Goal: Information Seeking & Learning: Check status

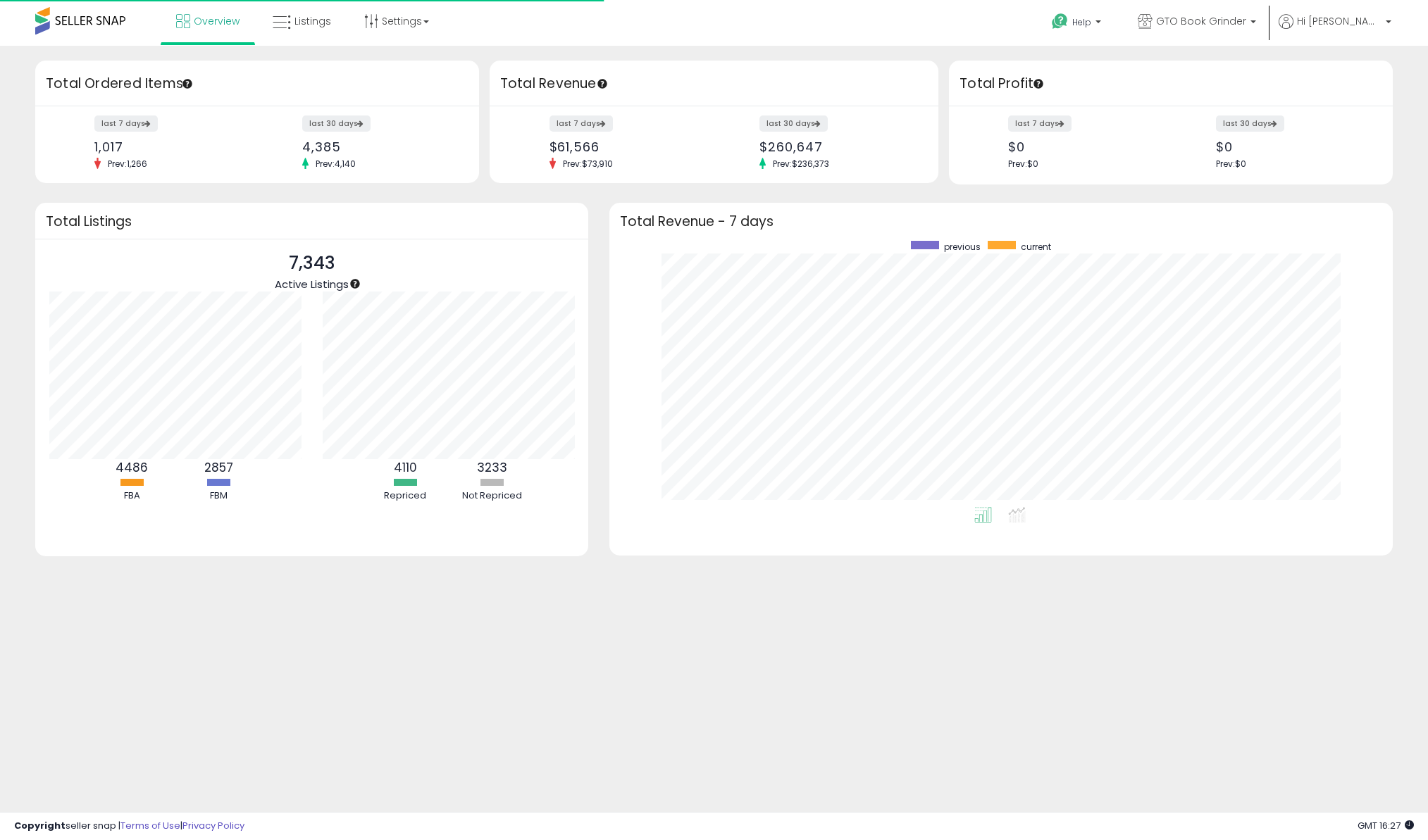
scroll to position [266, 754]
click at [319, 31] on link "Listings" at bounding box center [301, 21] width 79 height 42
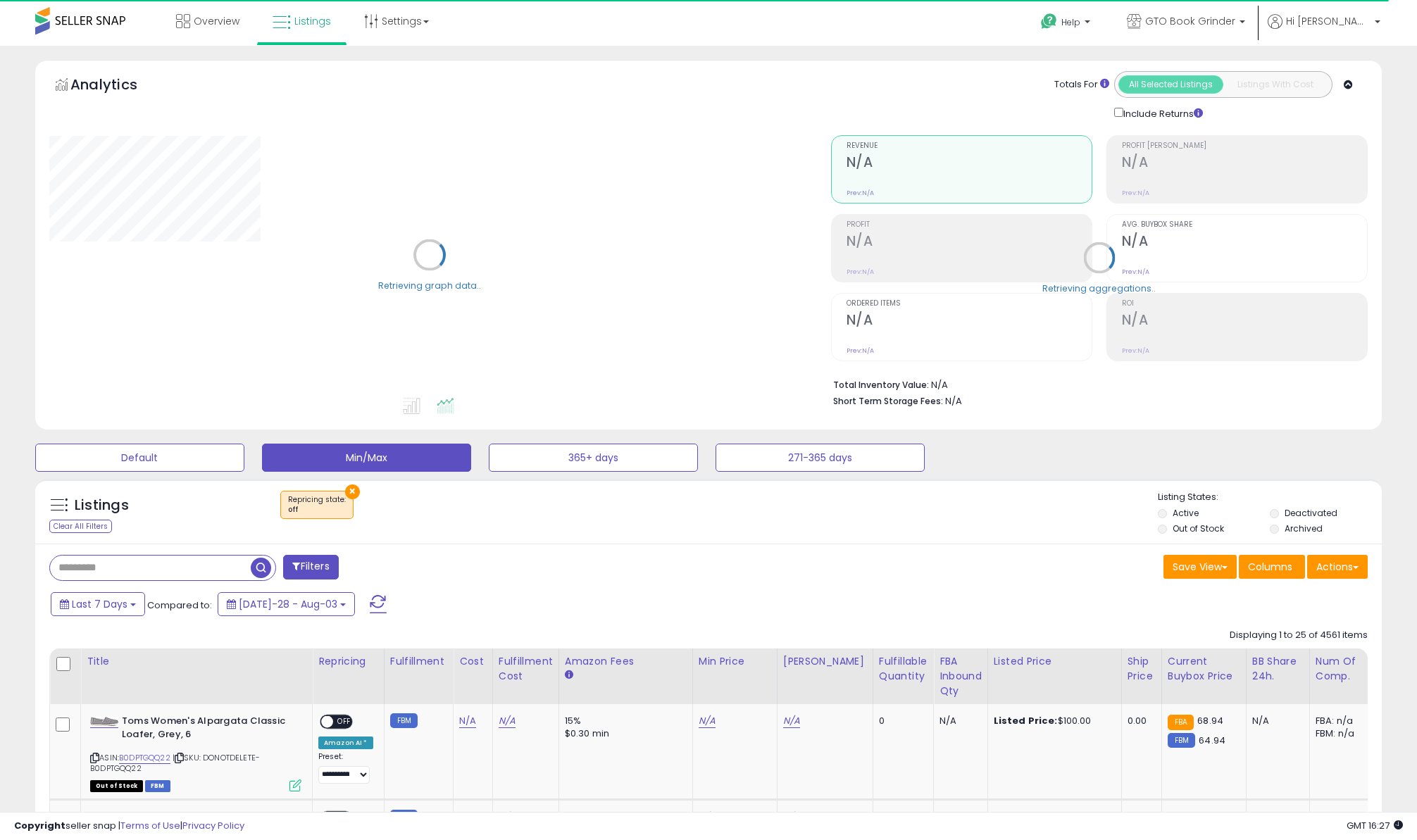
click at [349, 492] on button "×" at bounding box center [353, 492] width 15 height 15
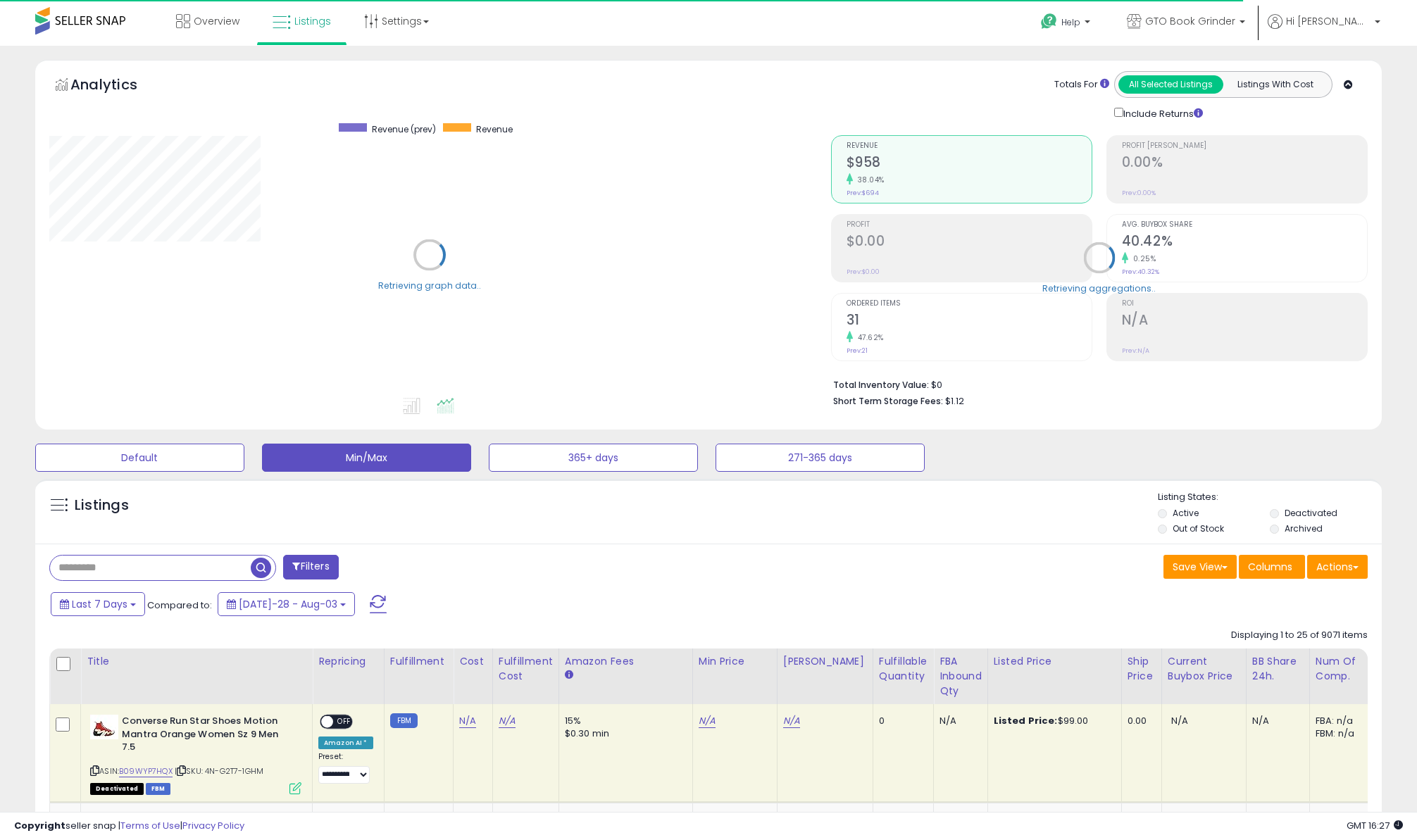
click at [148, 567] on input "text" at bounding box center [150, 568] width 200 height 25
paste input "**********"
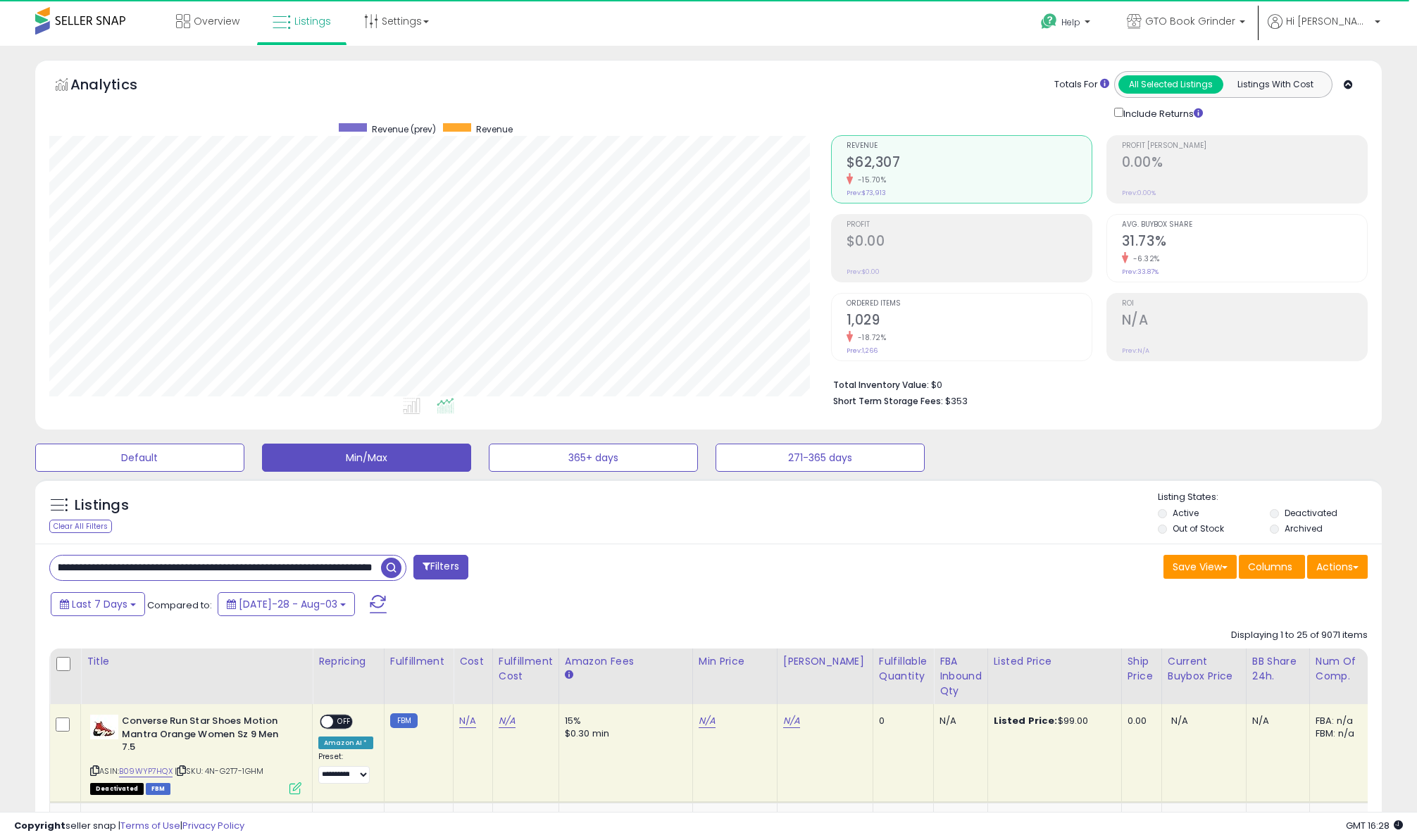
scroll to position [0, 116]
drag, startPoint x: 210, startPoint y: 569, endPoint x: 590, endPoint y: 592, distance: 380.7
type input "**********"
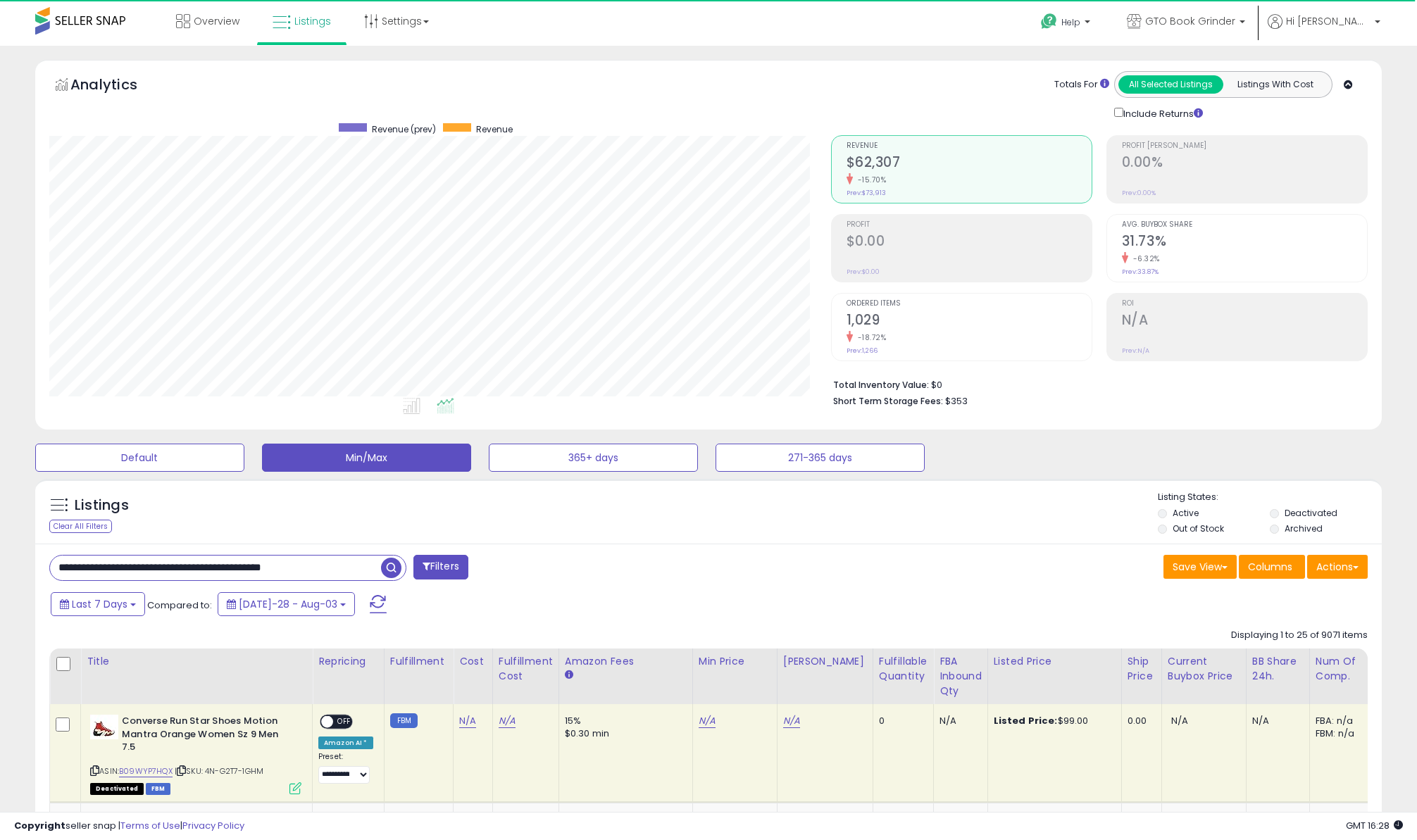
click at [394, 574] on span "button" at bounding box center [391, 568] width 20 height 20
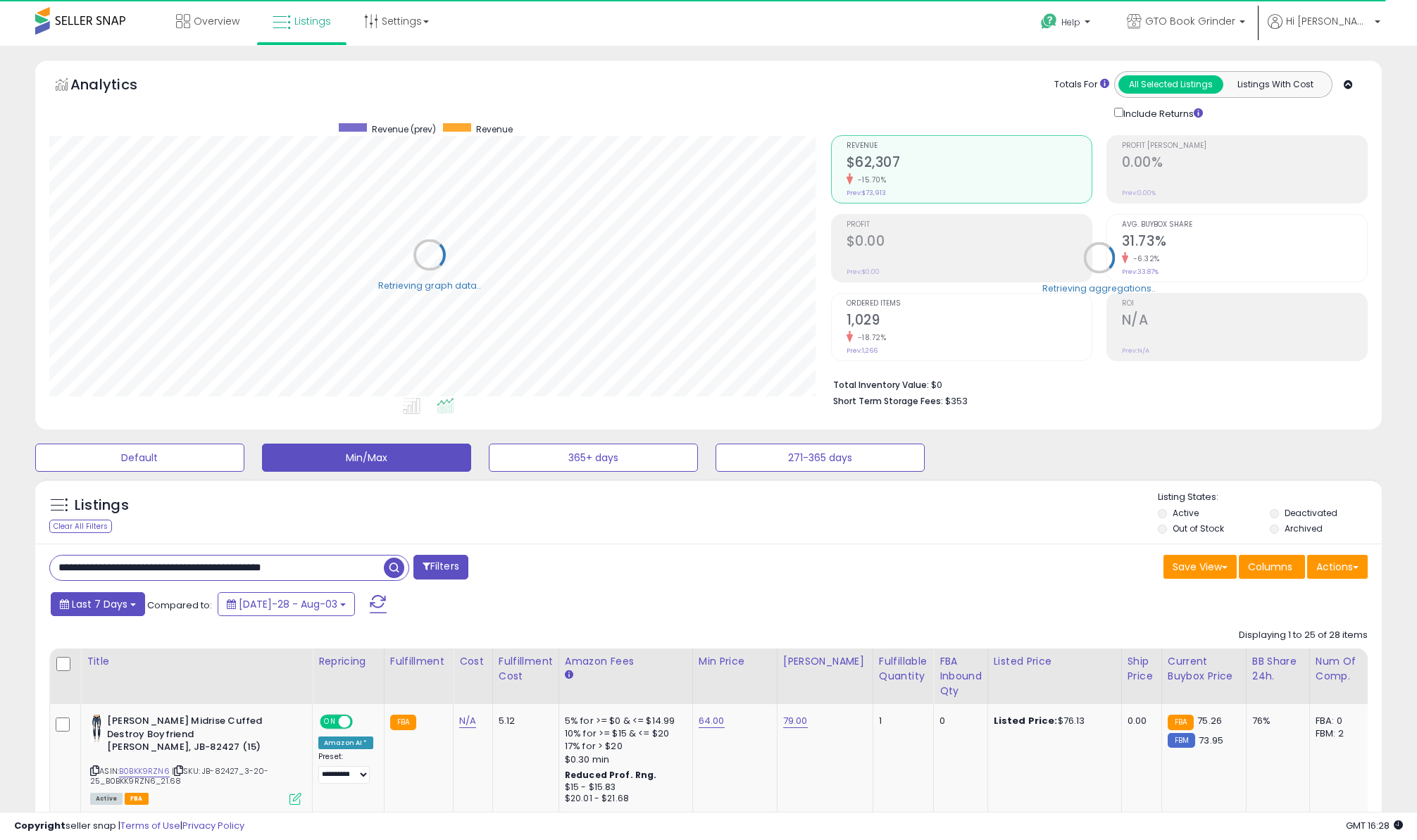
scroll to position [703737, 703606]
click at [89, 603] on span "Last 7 Days" at bounding box center [100, 603] width 55 height 14
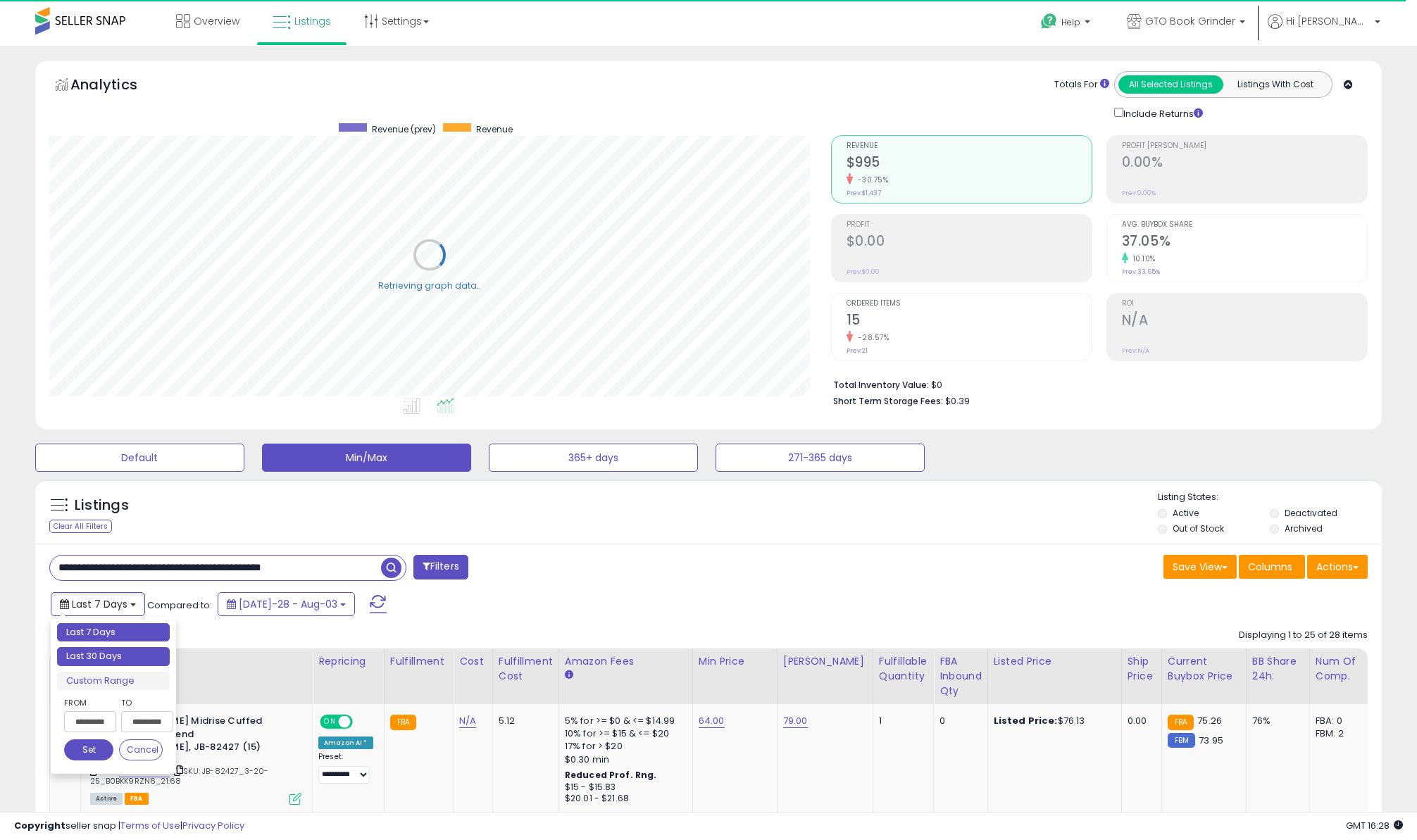
type input "**********"
click at [84, 655] on li "Last 30 Days" at bounding box center [113, 656] width 113 height 19
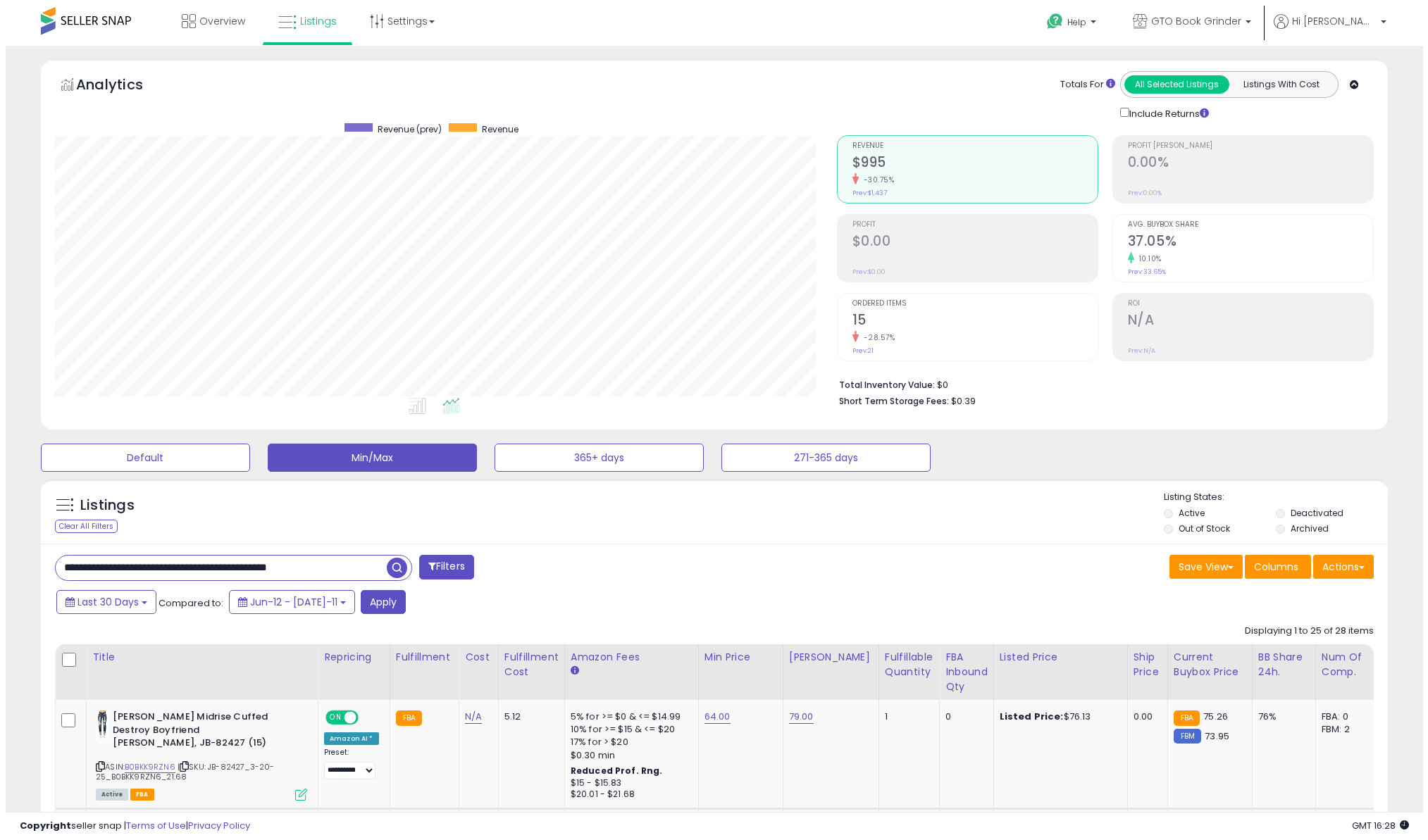
scroll to position [288, 781]
click at [355, 602] on button "Apply" at bounding box center [378, 602] width 45 height 24
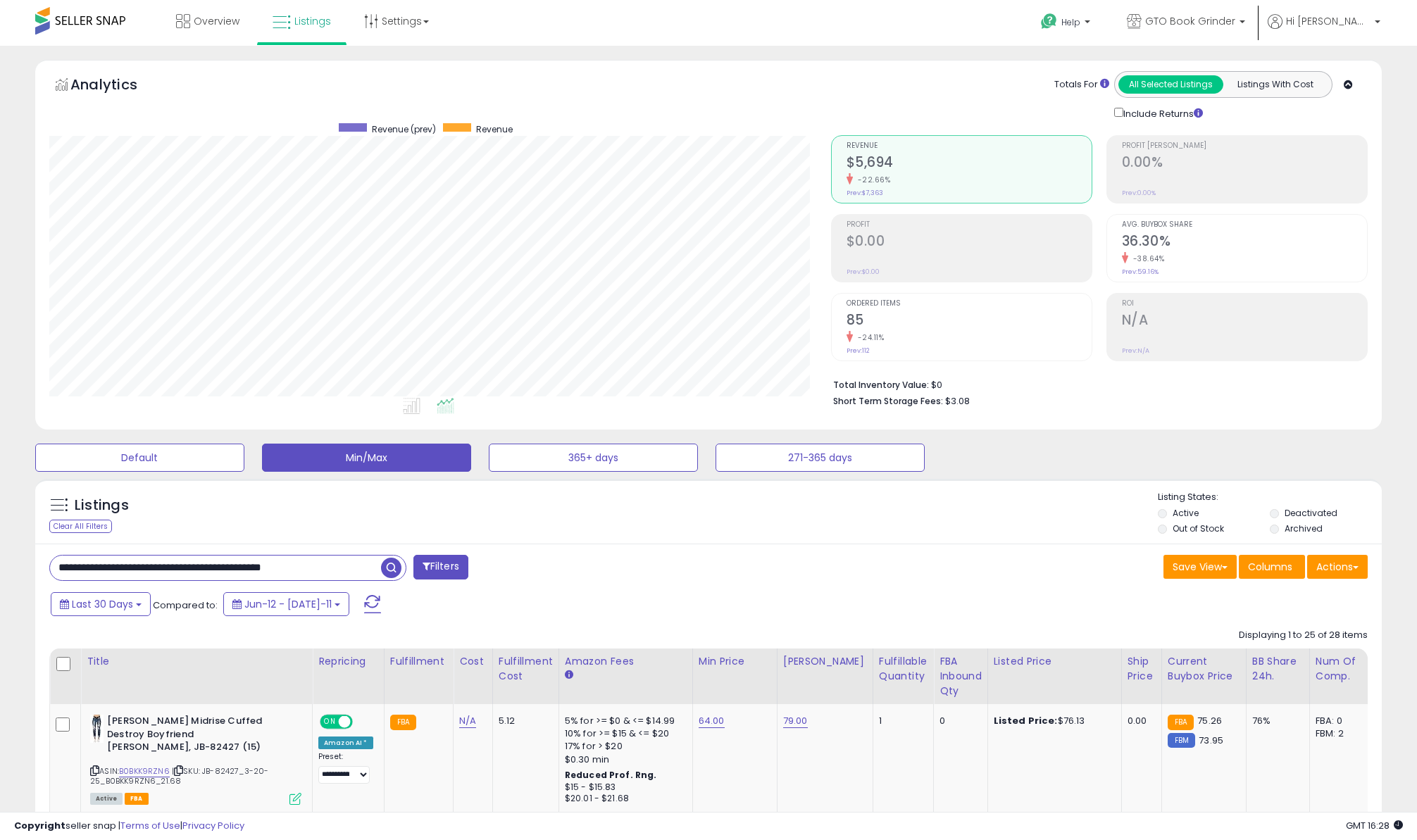
click at [915, 322] on h2 "85" at bounding box center [969, 321] width 245 height 19
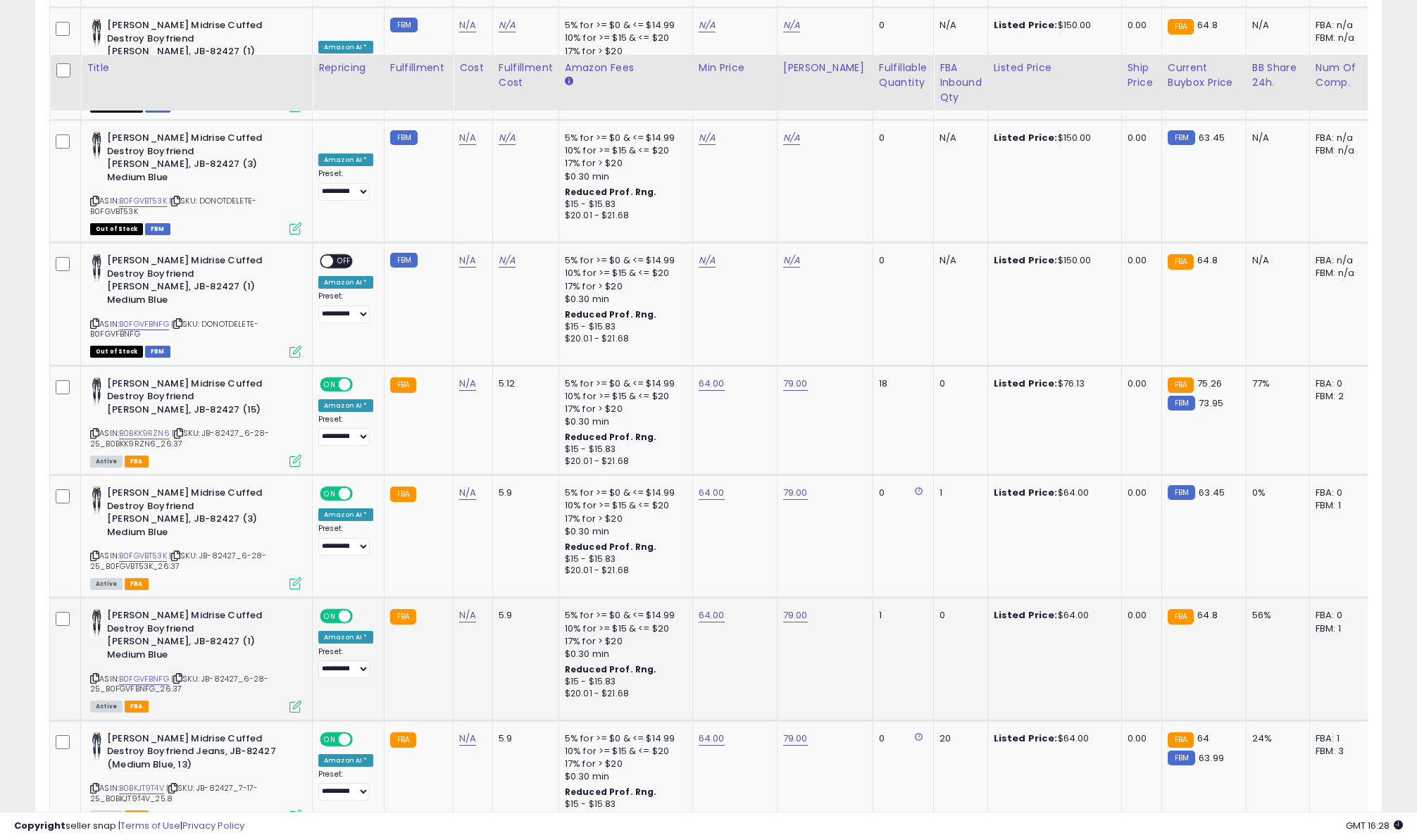
scroll to position [1971, 0]
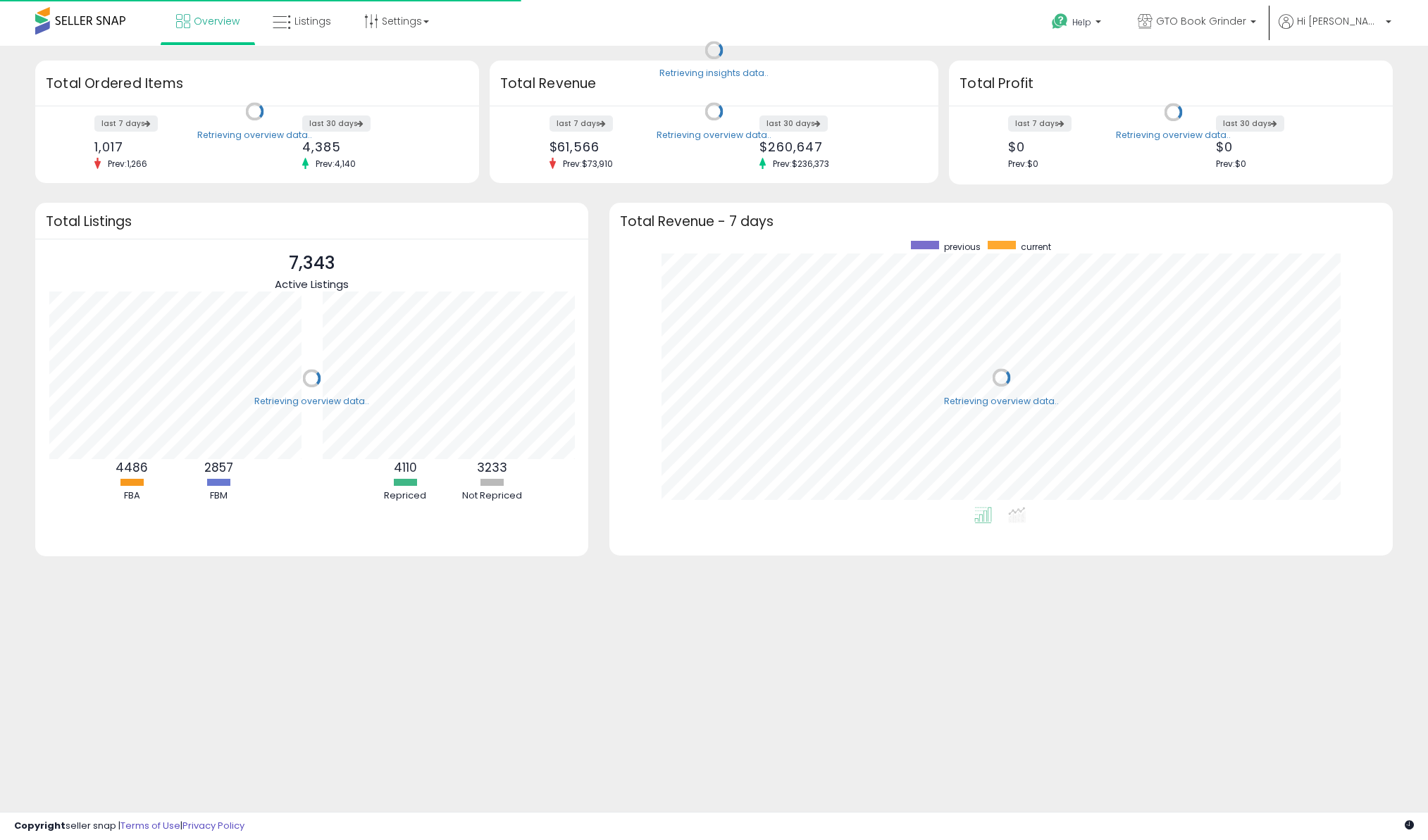
scroll to position [266, 754]
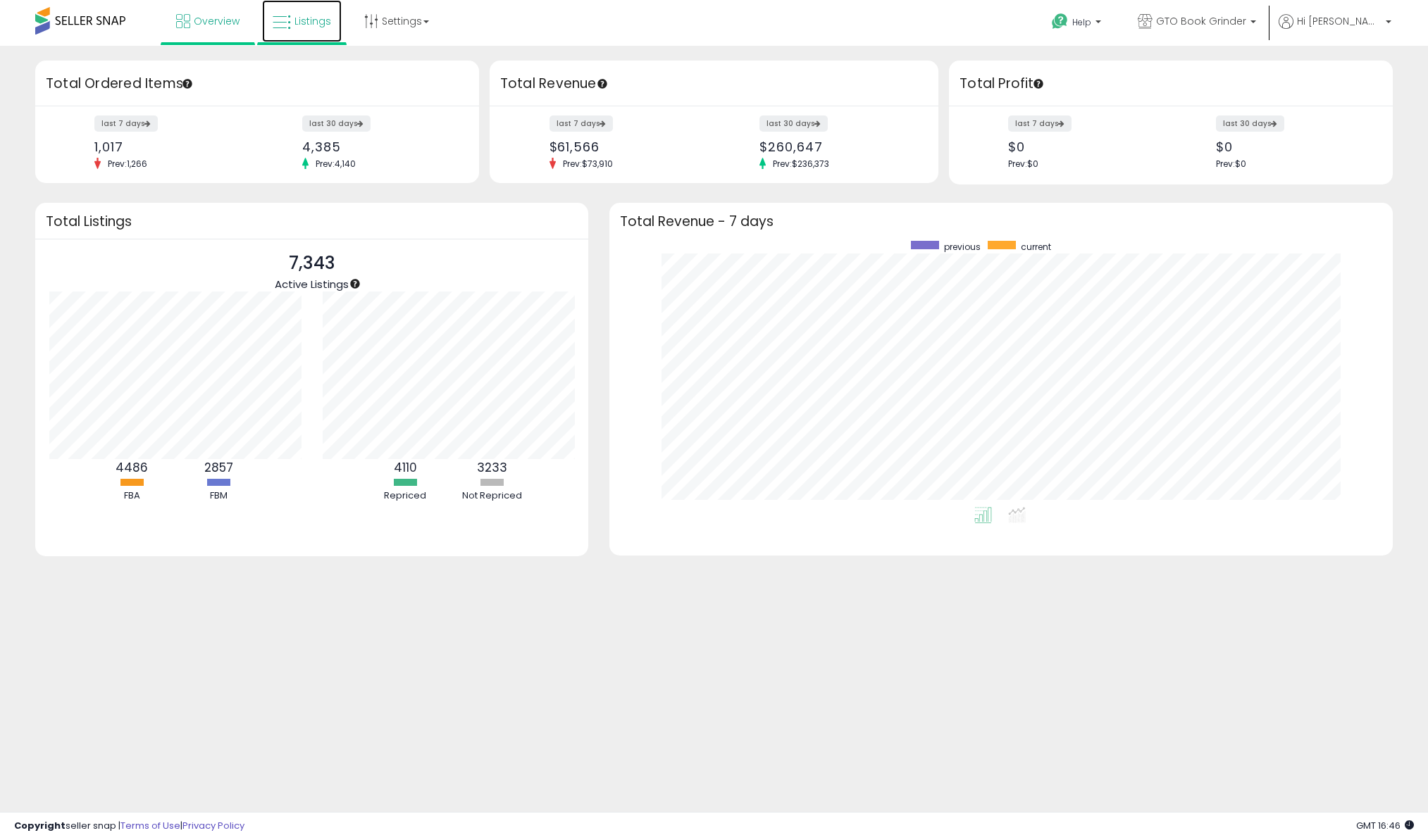
click at [319, 12] on link "Listings" at bounding box center [301, 21] width 79 height 42
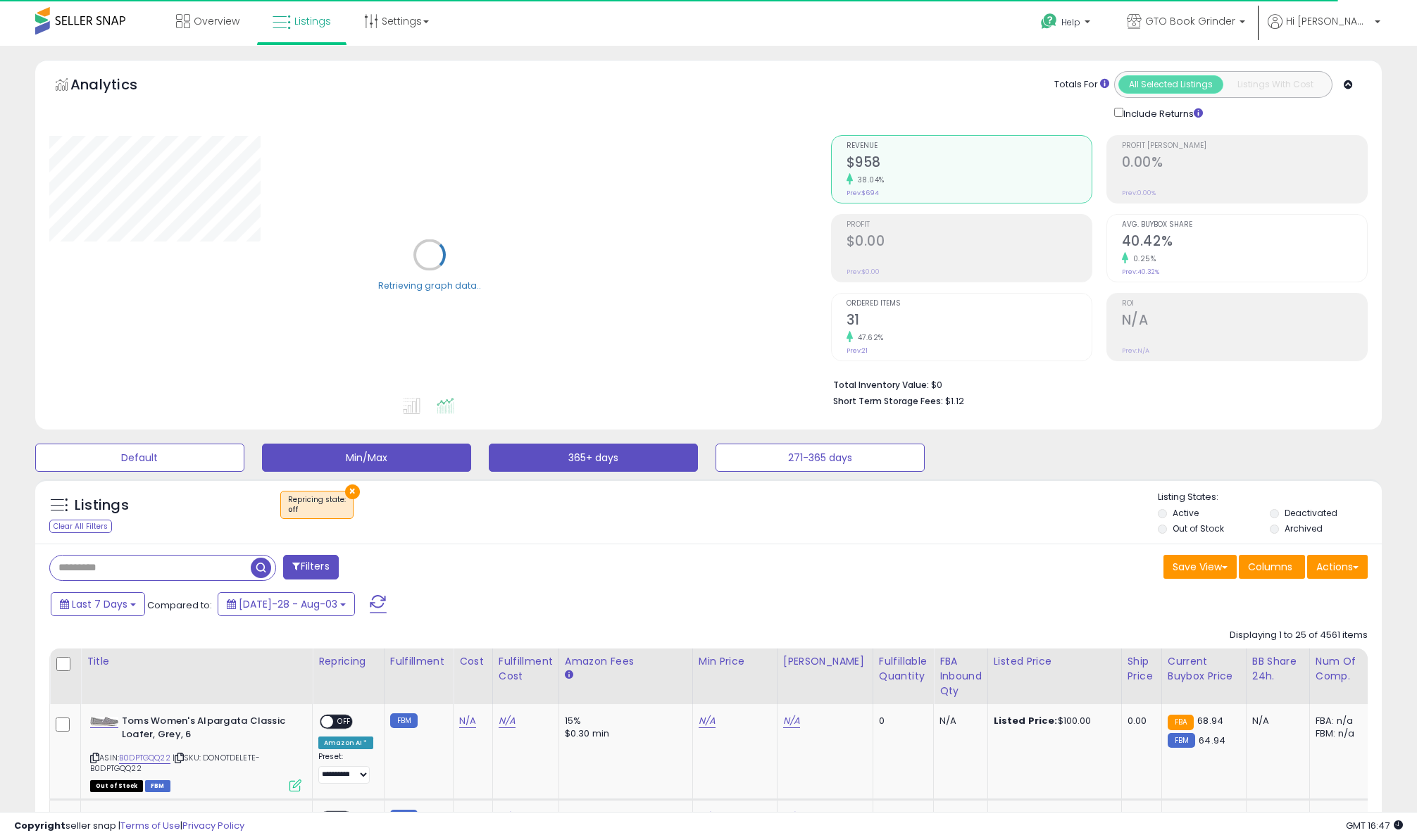
click at [244, 461] on button "365+ days" at bounding box center [139, 458] width 209 height 28
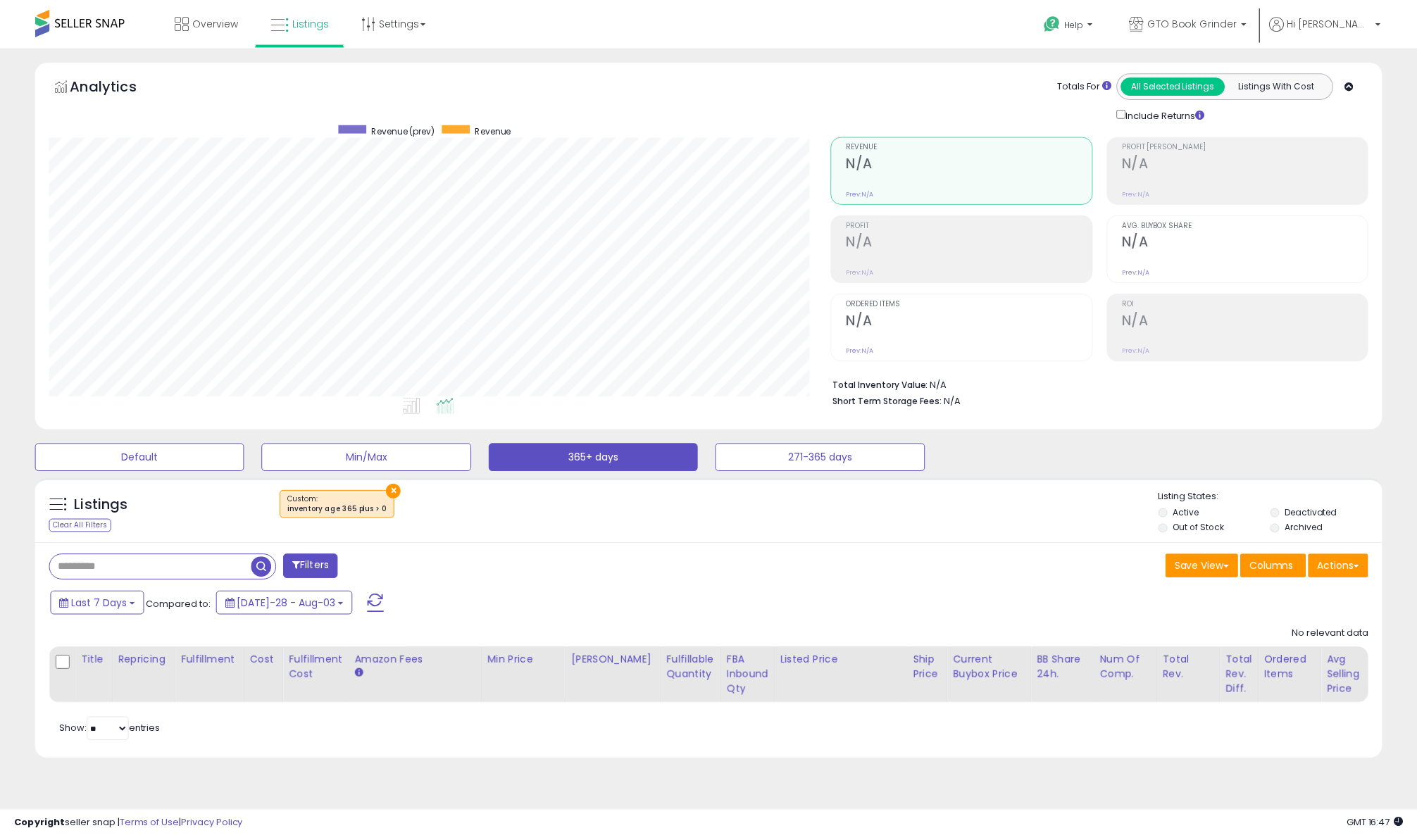
scroll to position [288, 788]
click at [707, 544] on div "Filters Save View Save As New View" at bounding box center [714, 652] width 1357 height 218
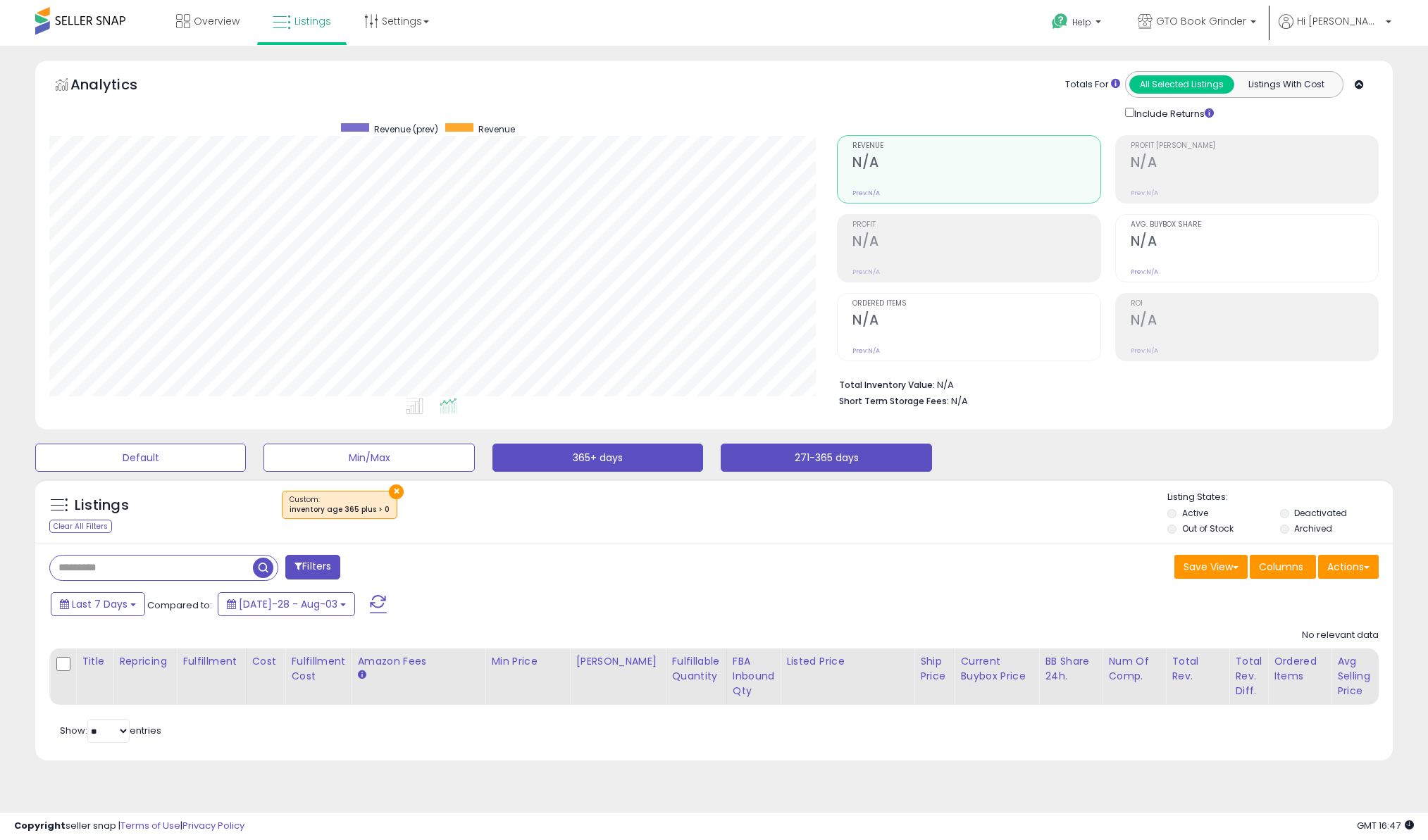
click at [246, 465] on button "271-365 days" at bounding box center [140, 458] width 211 height 28
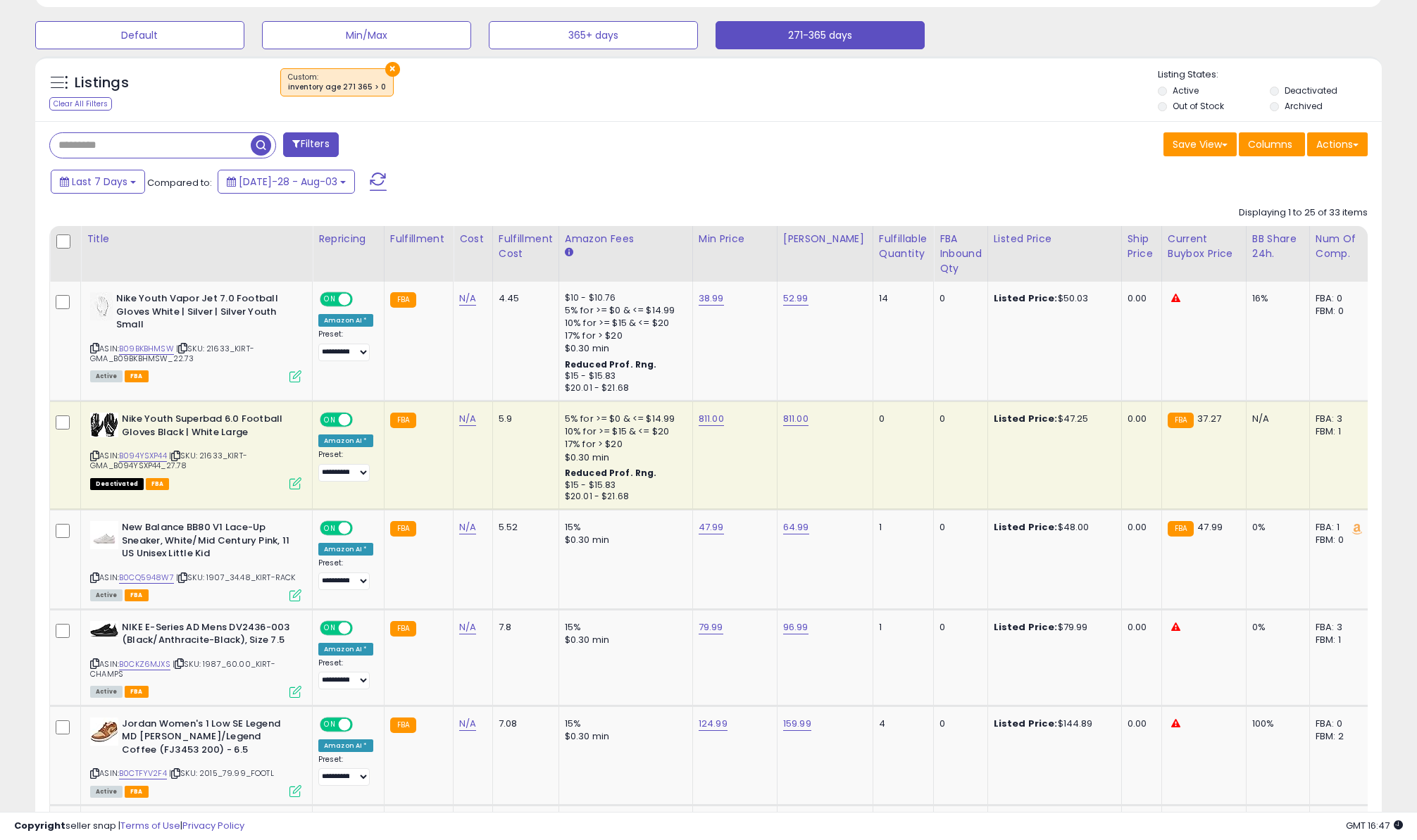
scroll to position [492, 0]
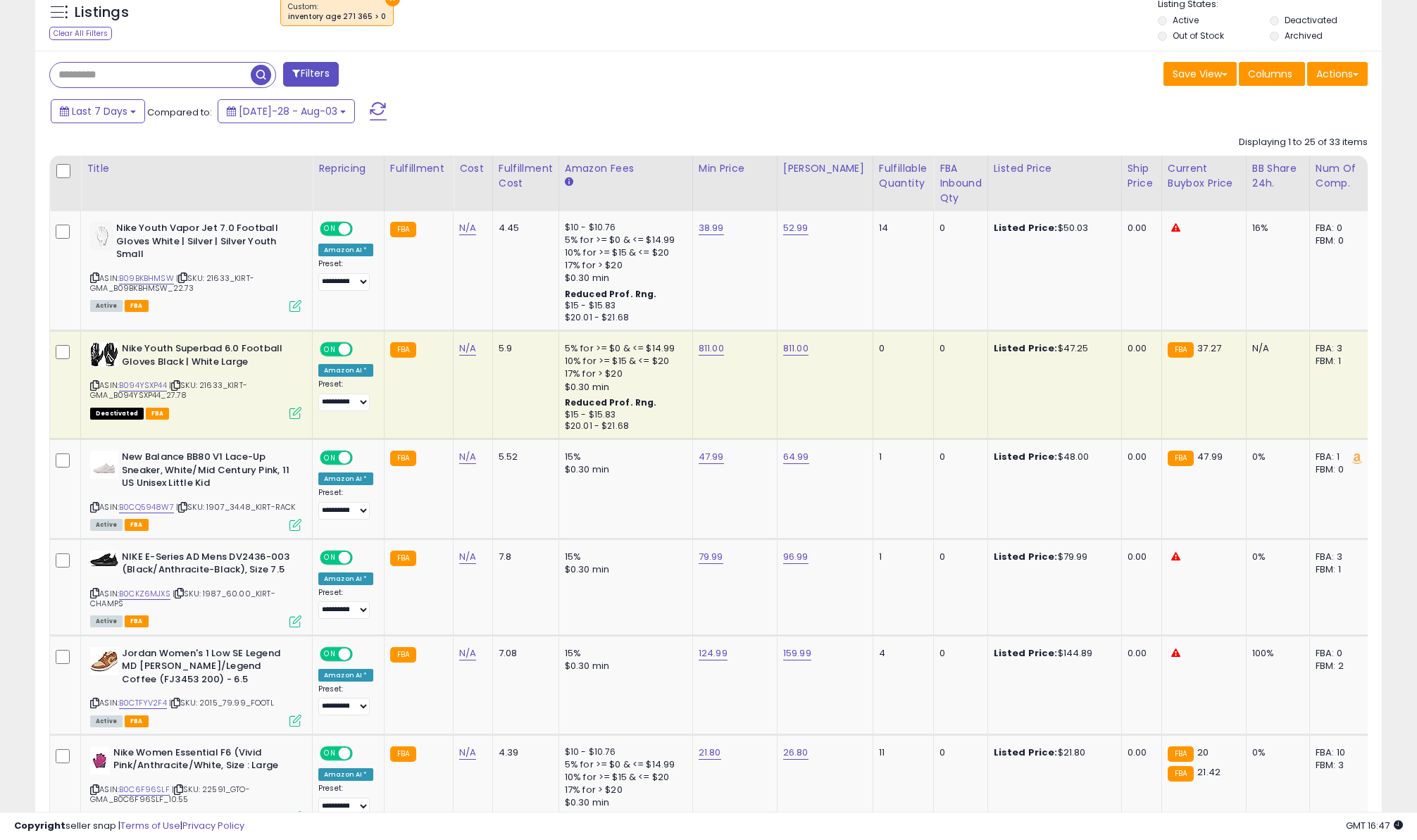
click at [893, 172] on div "Fulfillable Quantity" at bounding box center [903, 176] width 49 height 30
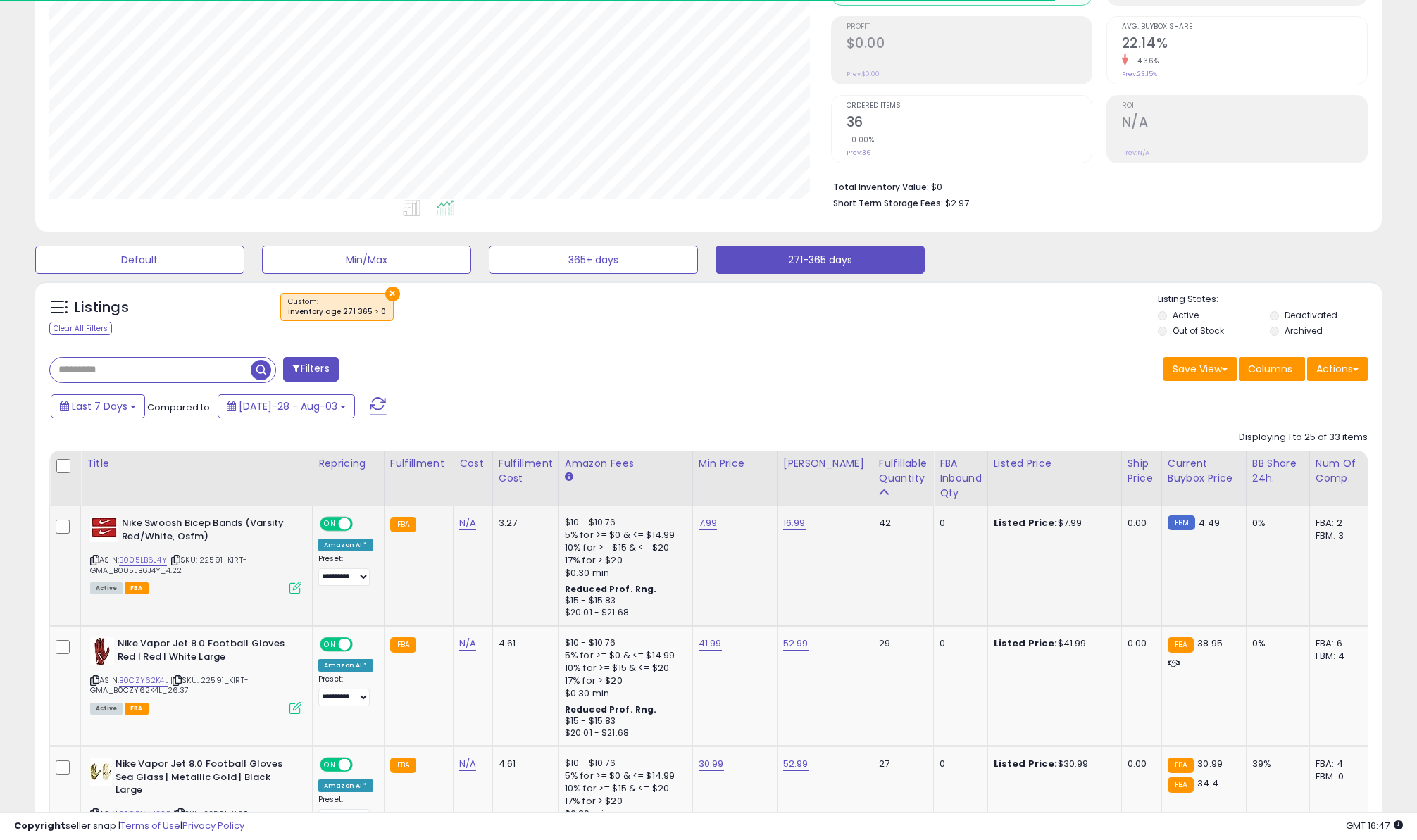
scroll to position [211, 0]
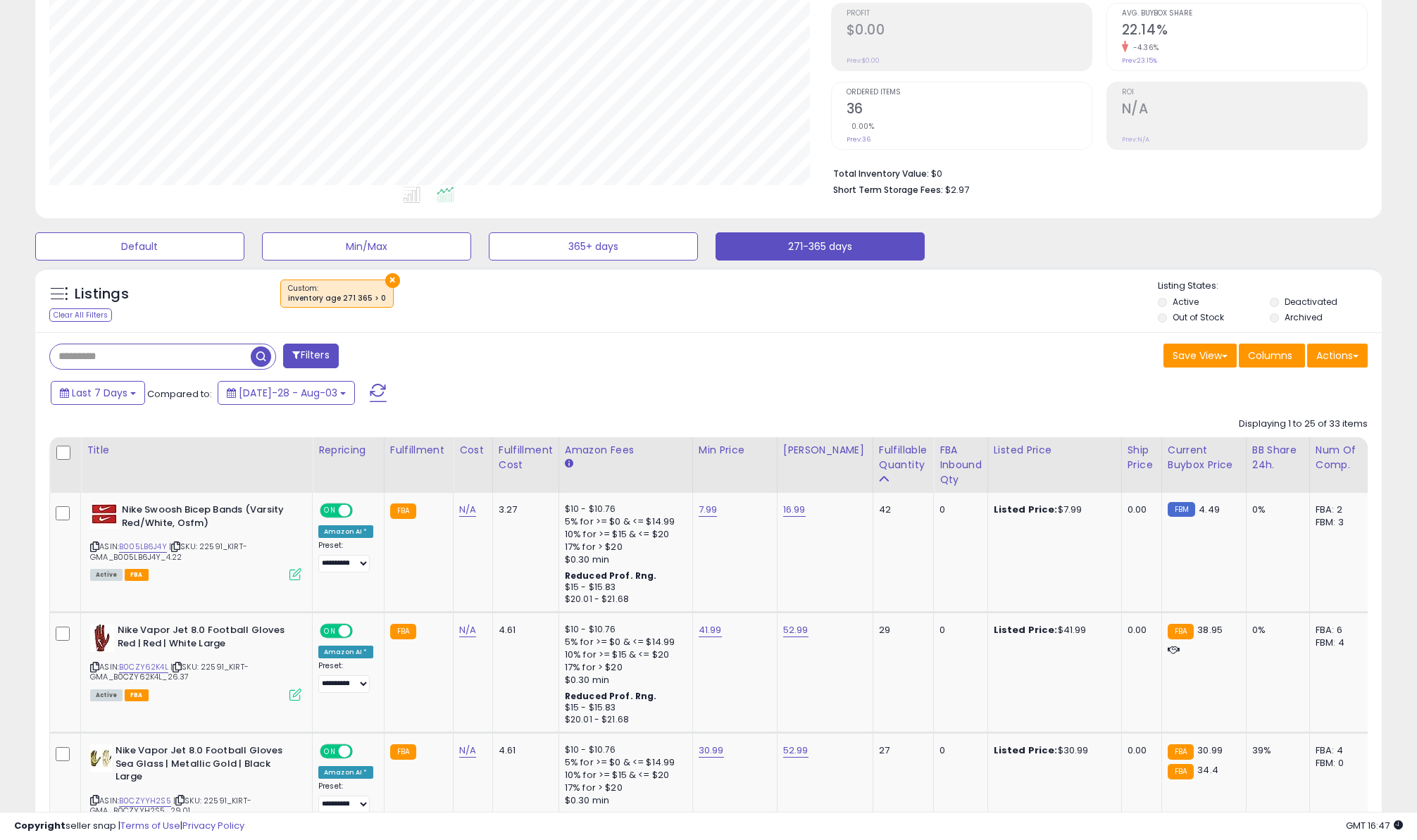
click at [629, 368] on div "Filters" at bounding box center [373, 358] width 670 height 28
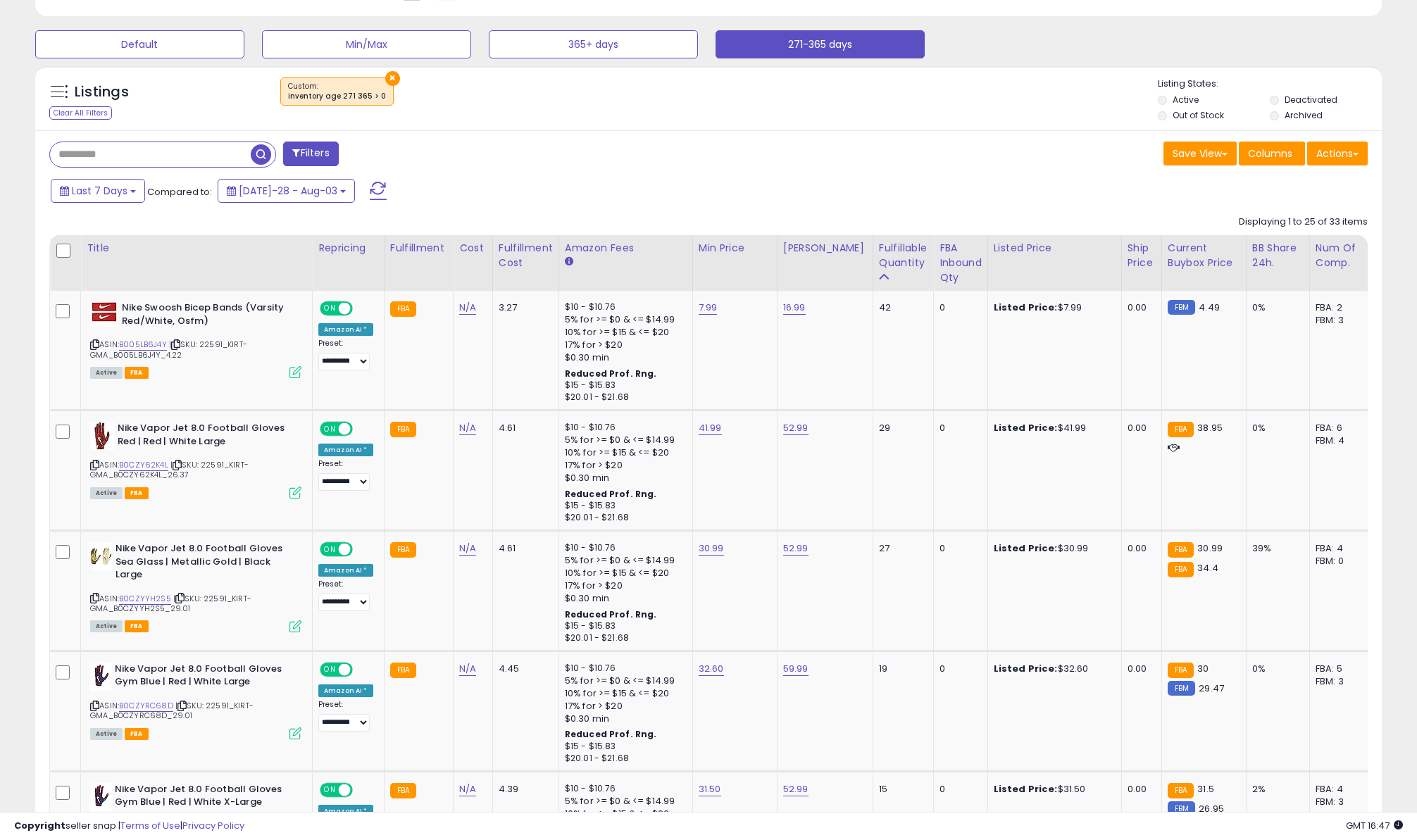
scroll to position [423, 0]
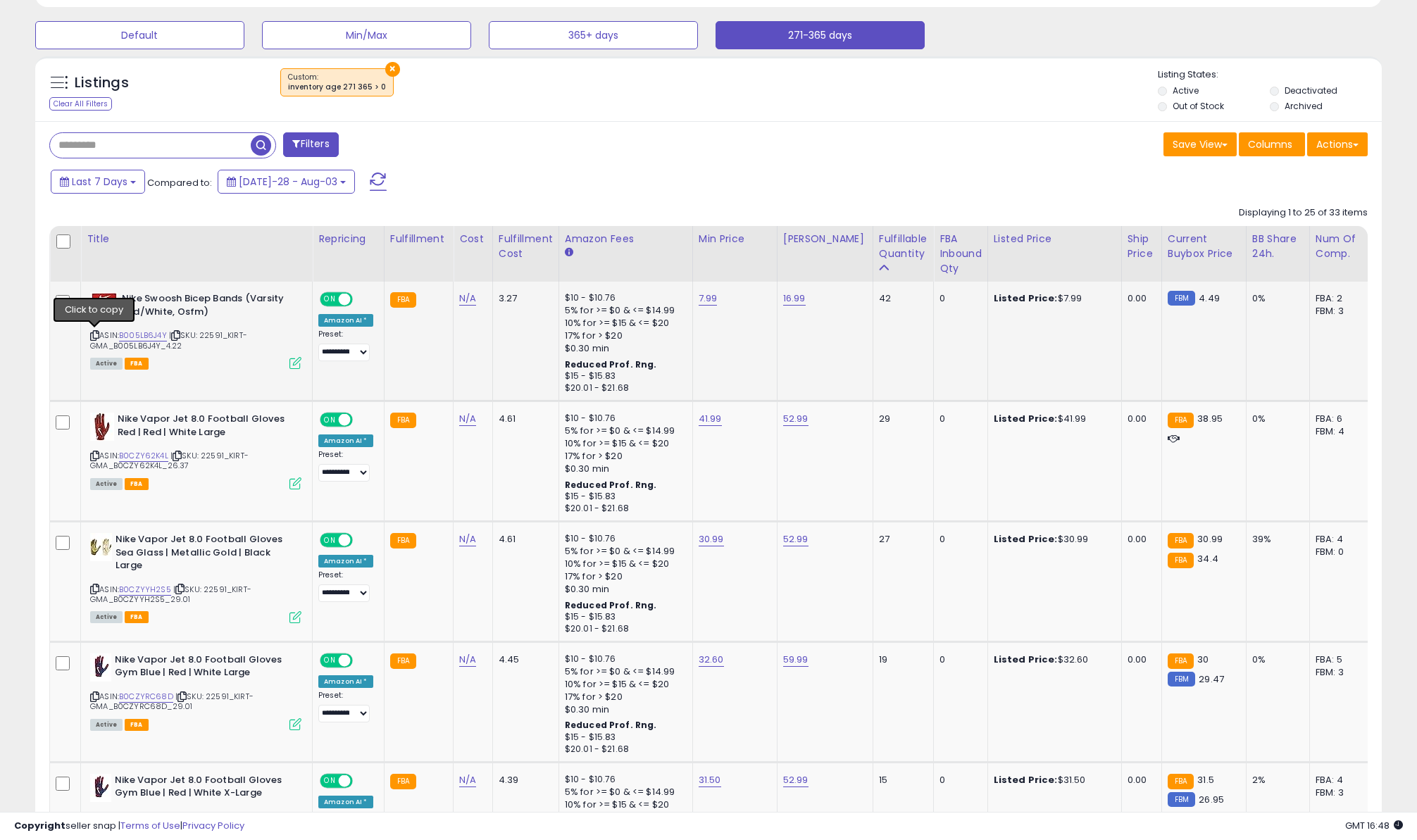
click at [90, 339] on icon at bounding box center [95, 335] width 9 height 8
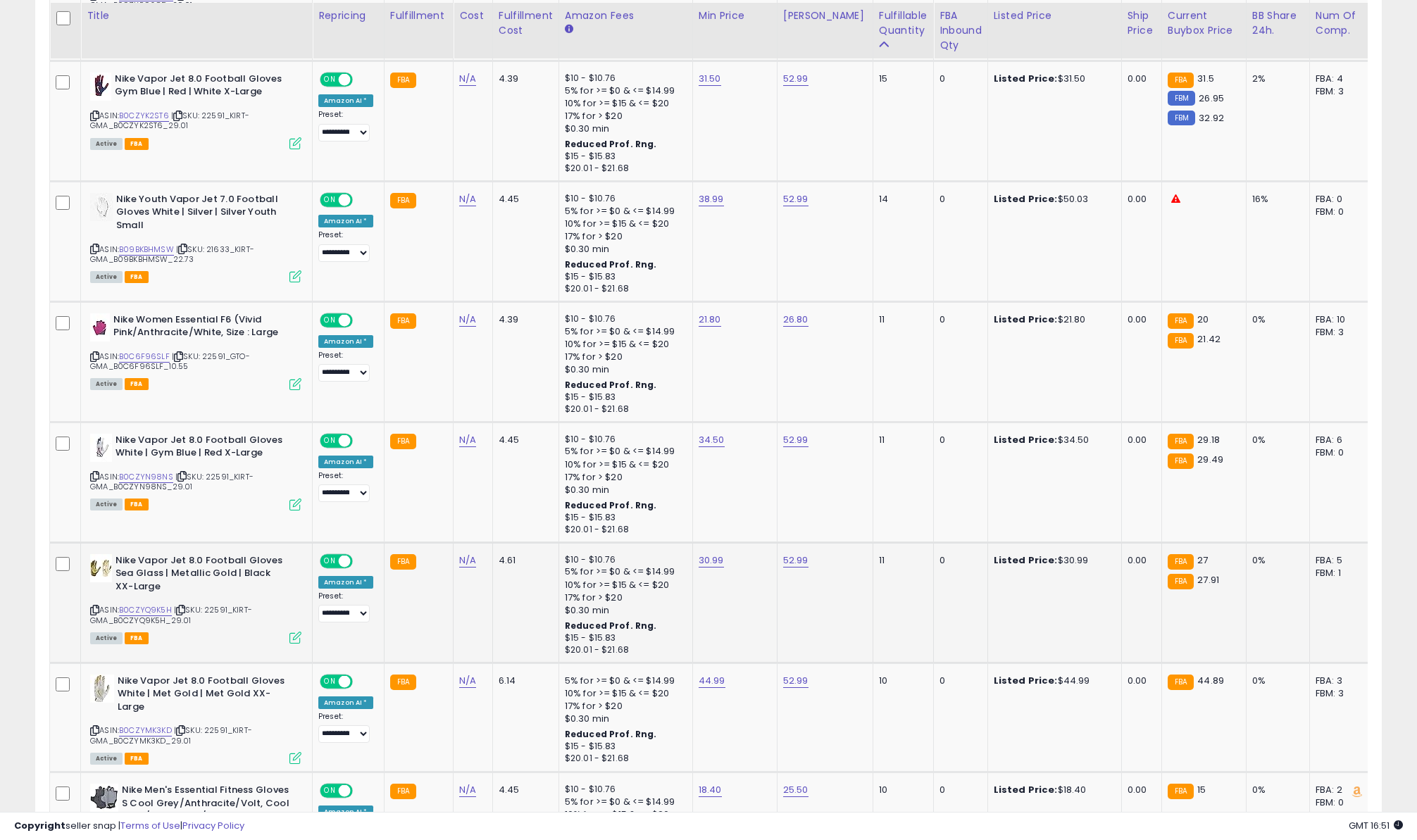
scroll to position [563, 0]
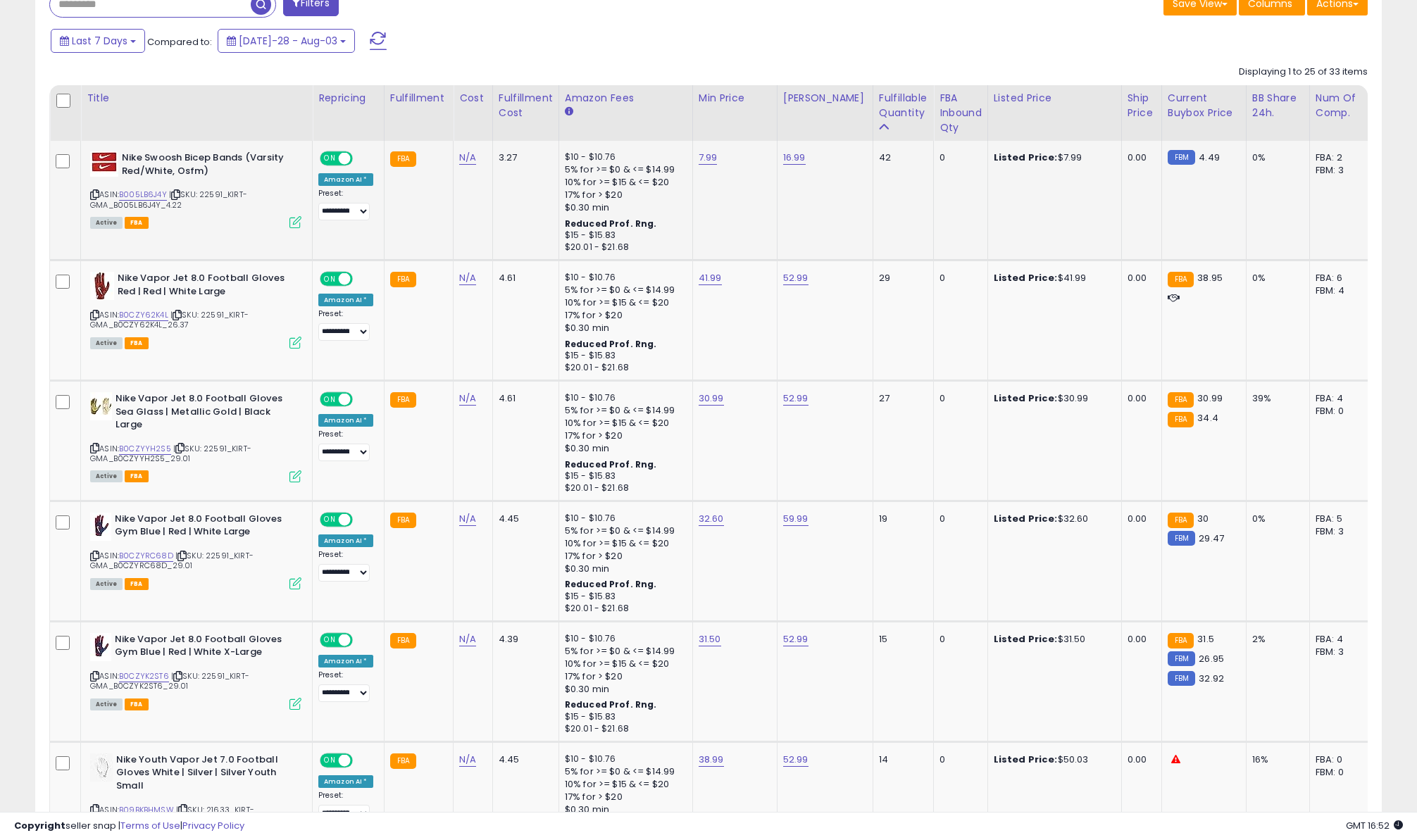
click at [92, 195] on icon at bounding box center [95, 195] width 9 height 8
click at [179, 194] on icon at bounding box center [176, 195] width 9 height 8
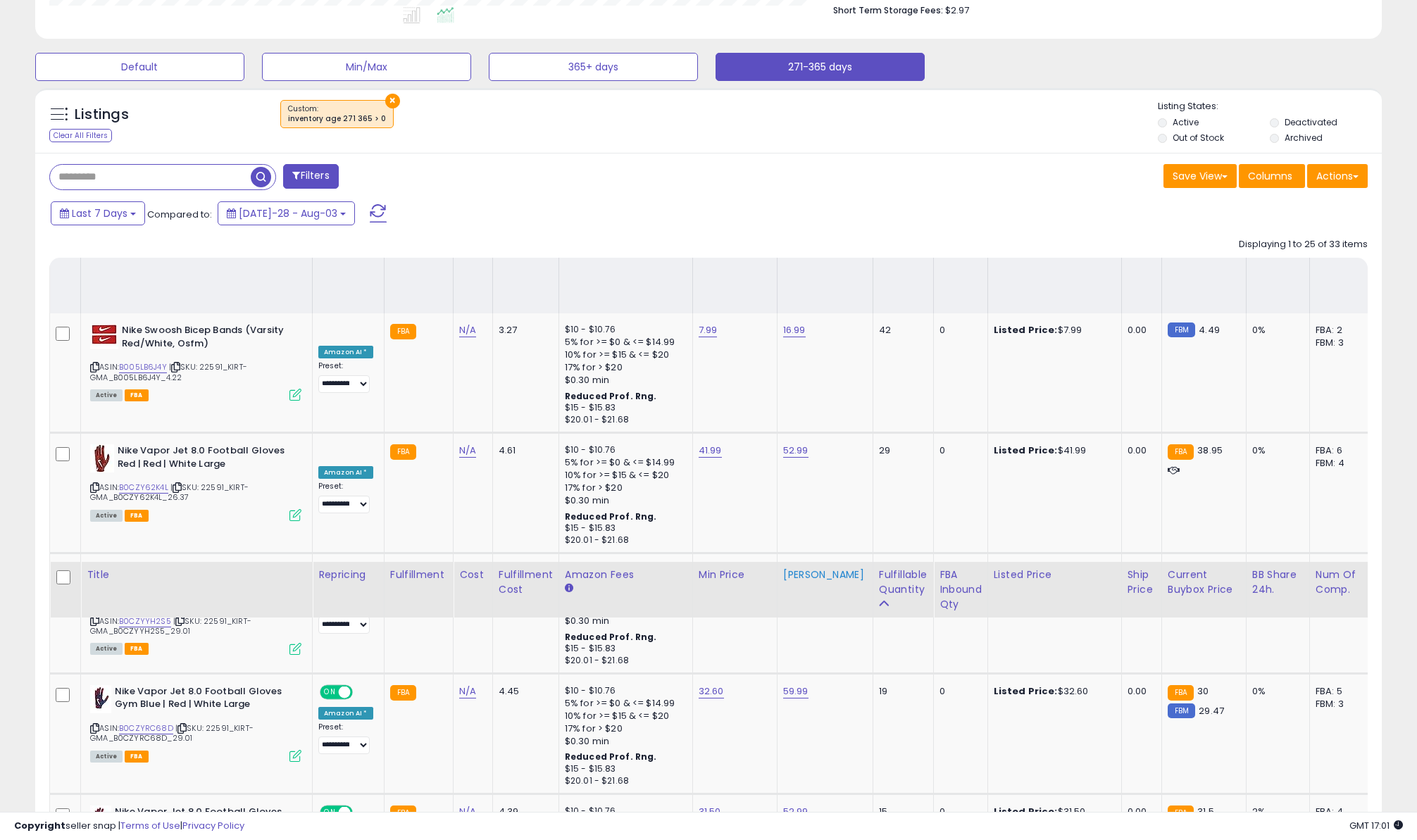
scroll to position [952, 0]
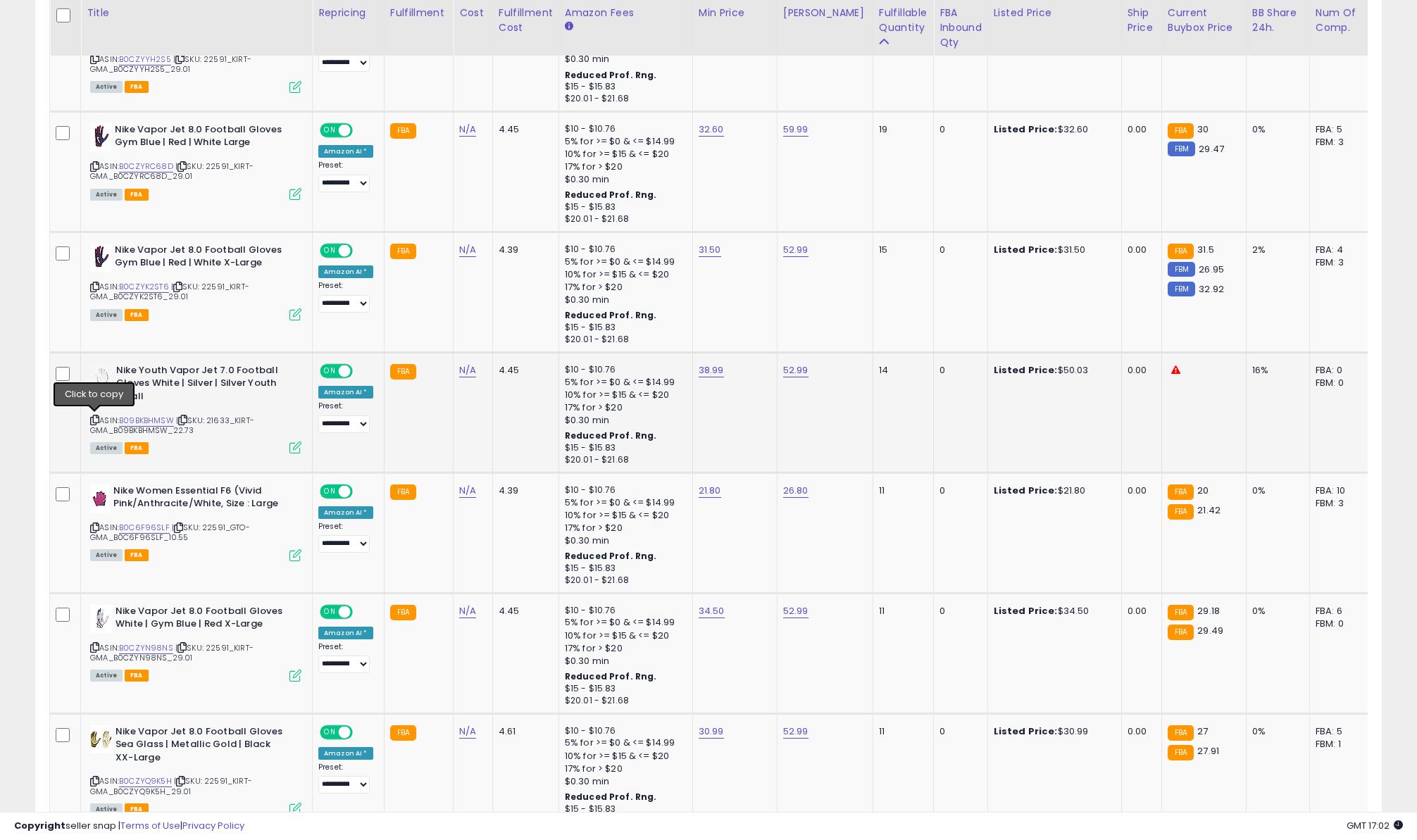
click at [93, 419] on icon at bounding box center [95, 420] width 9 height 8
